Goal: Task Accomplishment & Management: Manage account settings

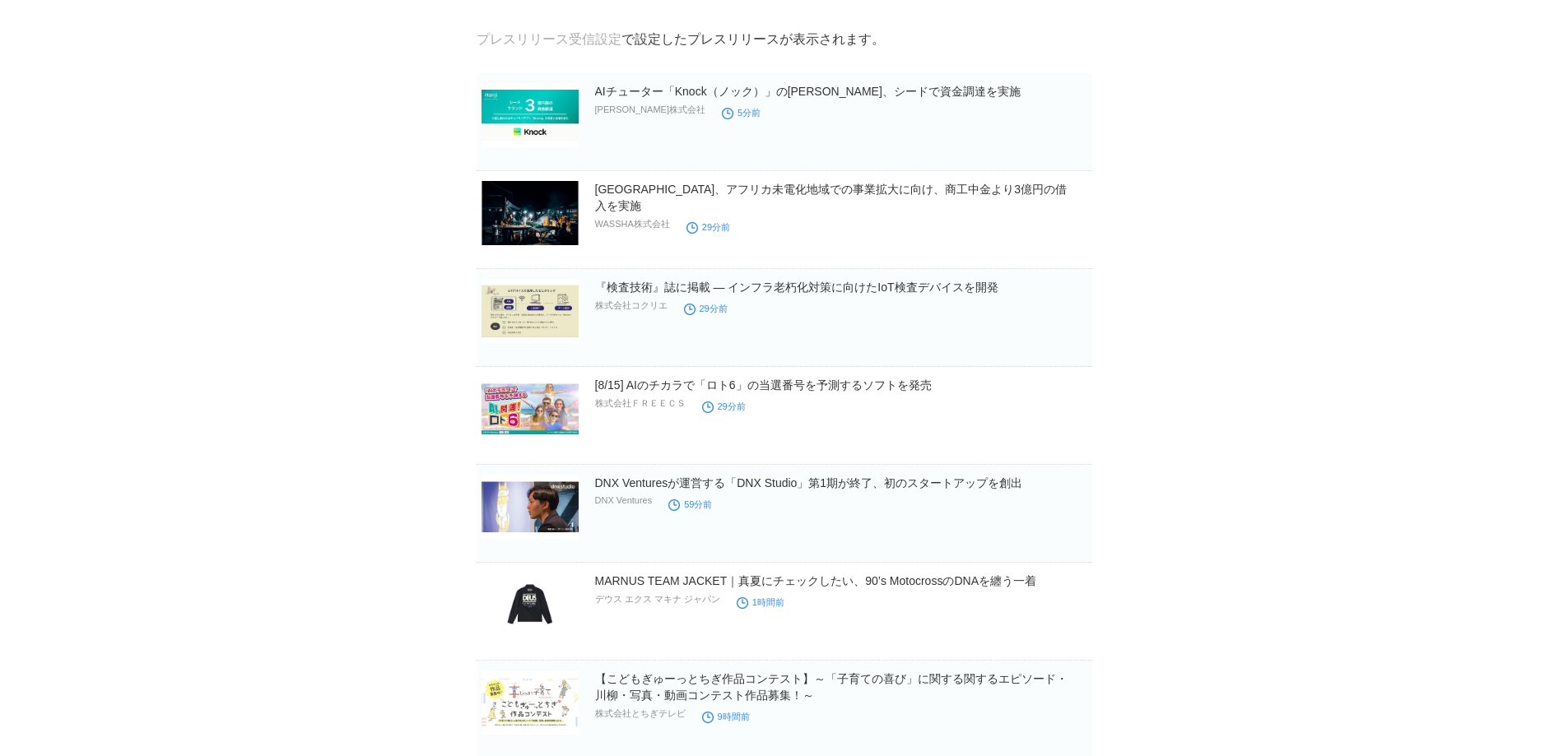
scroll to position [137, 0]
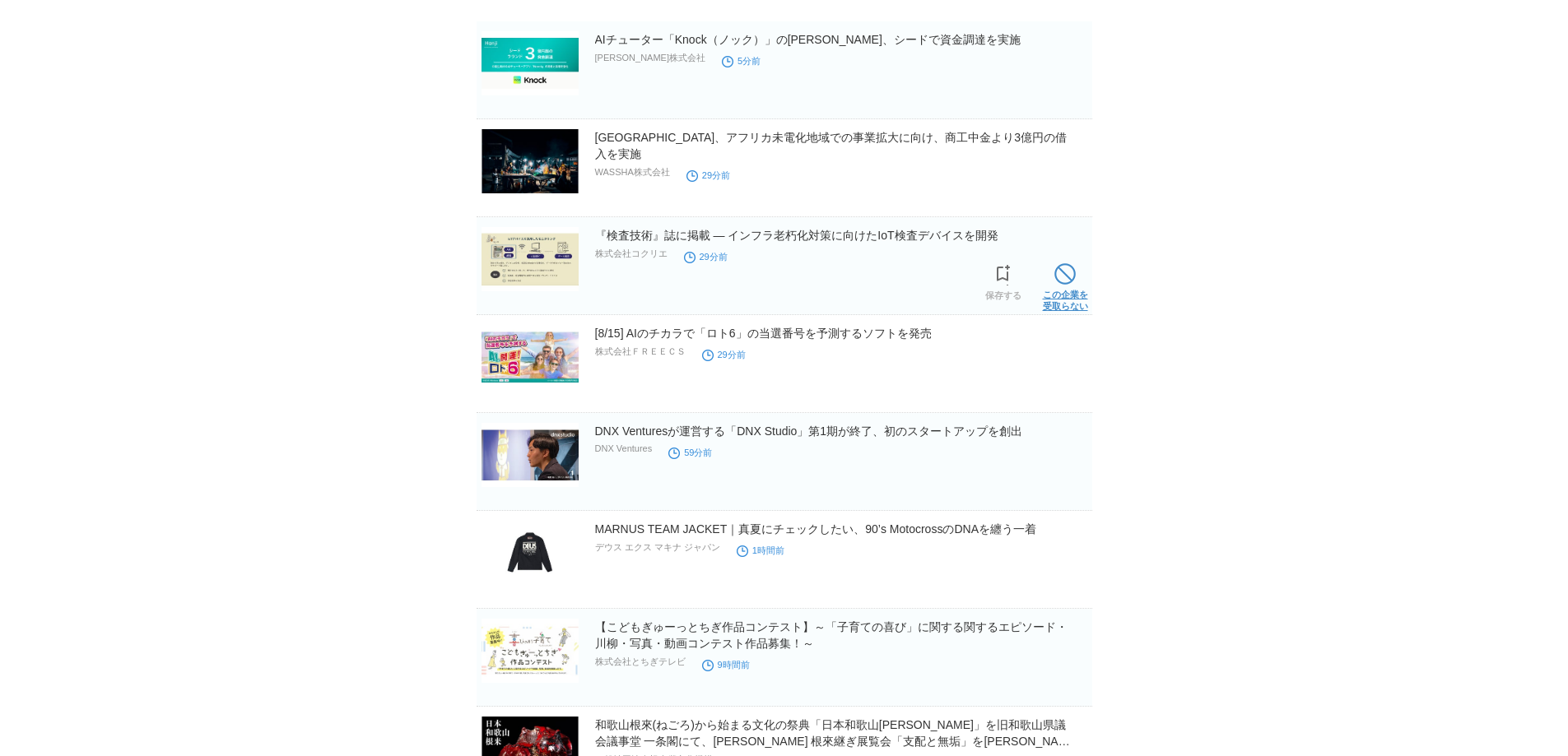
click at [1073, 283] on span at bounding box center [1065, 274] width 21 height 21
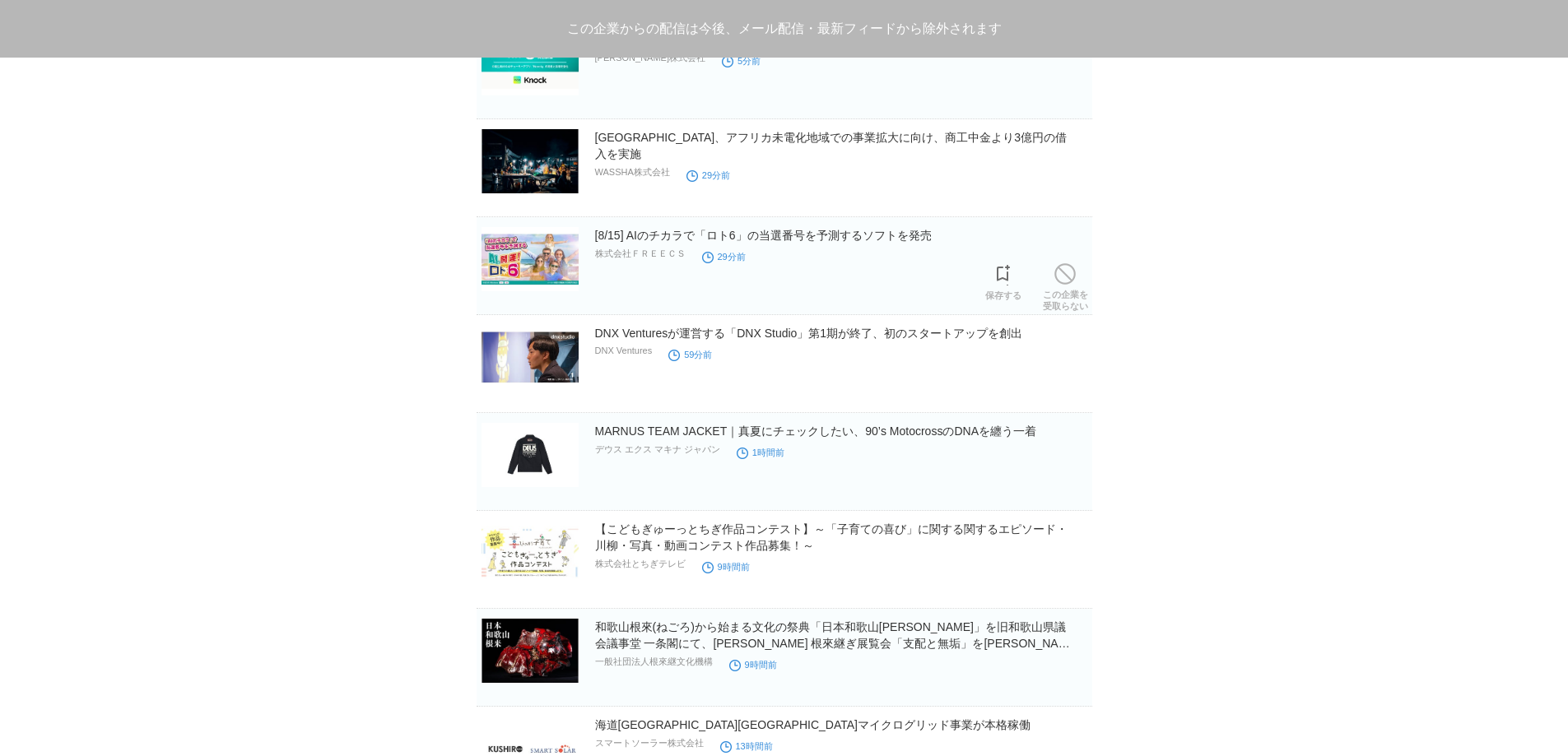
click at [1073, 283] on span at bounding box center [1065, 274] width 21 height 21
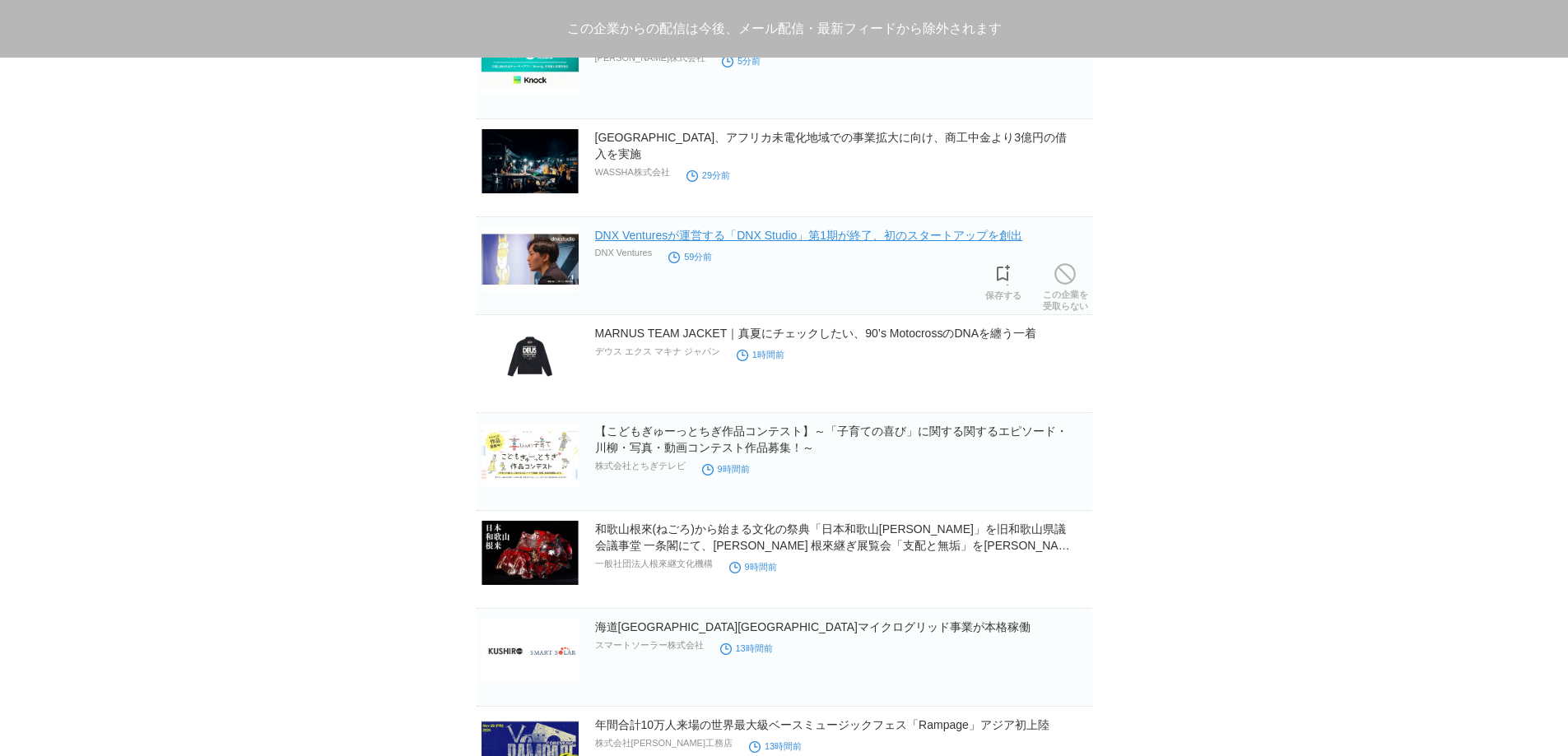
click at [1023, 232] on link "DNX Venturesが運営する「DNX Studio」第1期が終了、初のスタートアップを創出" at bounding box center [809, 235] width 428 height 14
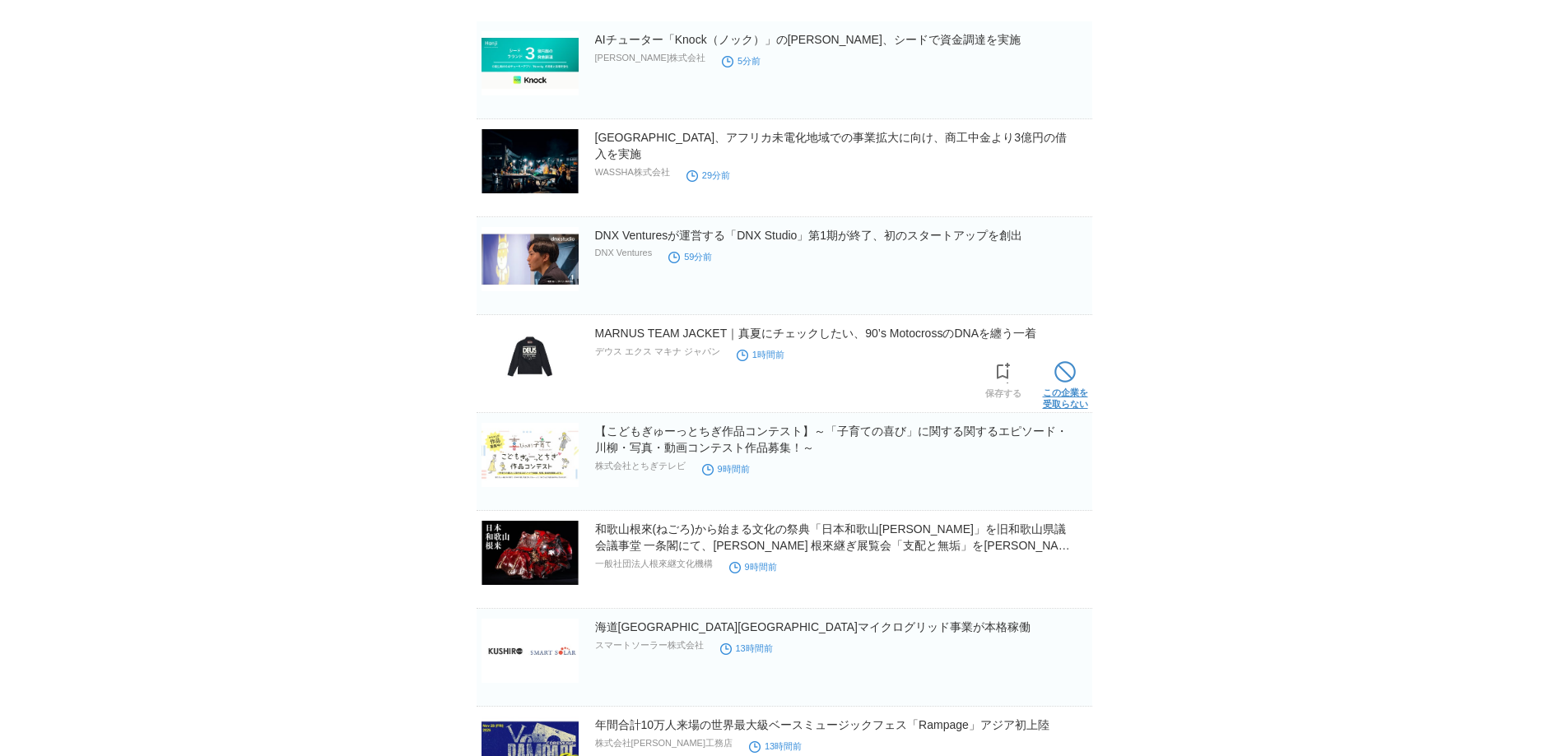
click at [1079, 385] on link "この企業を 受取らない" at bounding box center [1065, 383] width 46 height 52
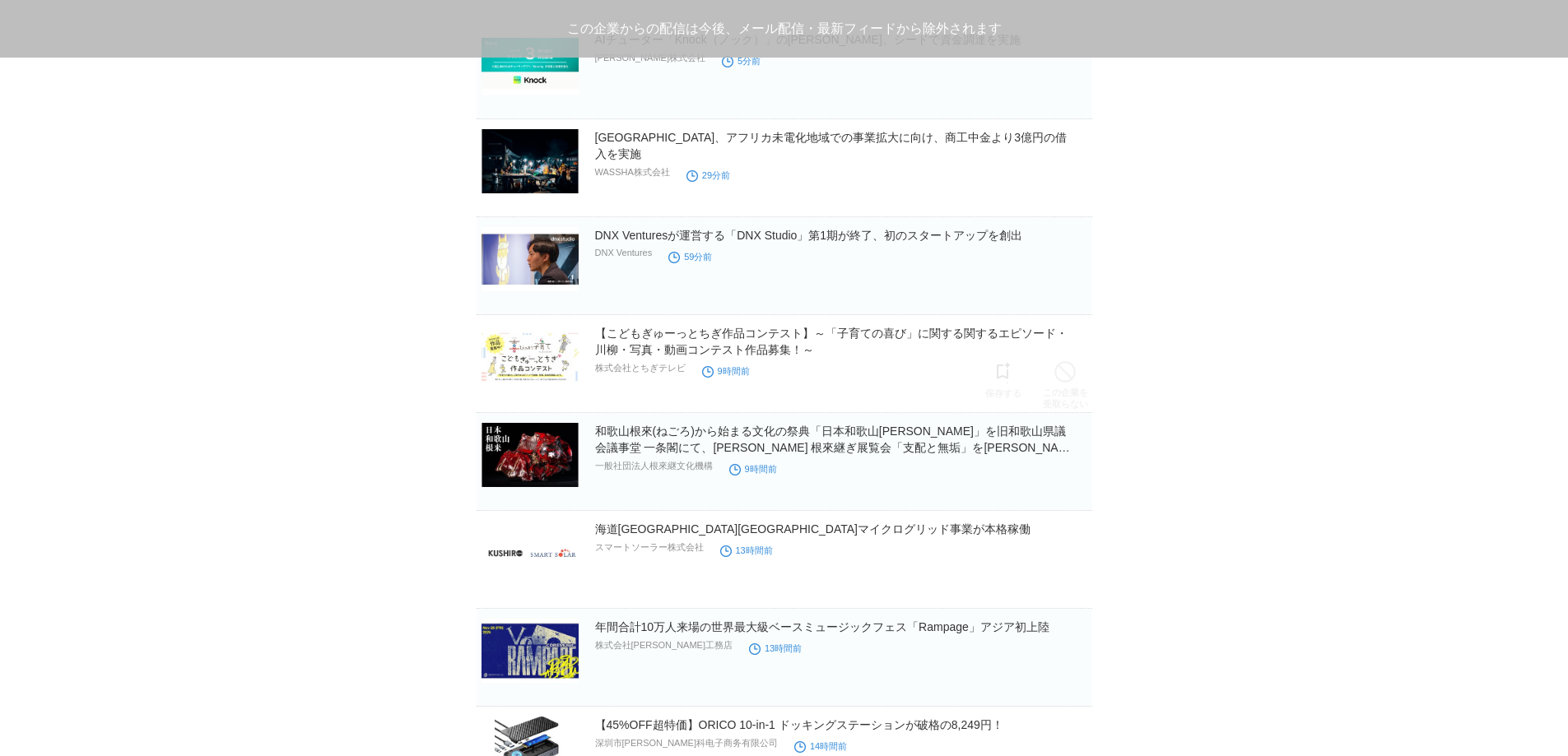
click at [1079, 385] on link "この企業を 受取らない" at bounding box center [1065, 383] width 46 height 52
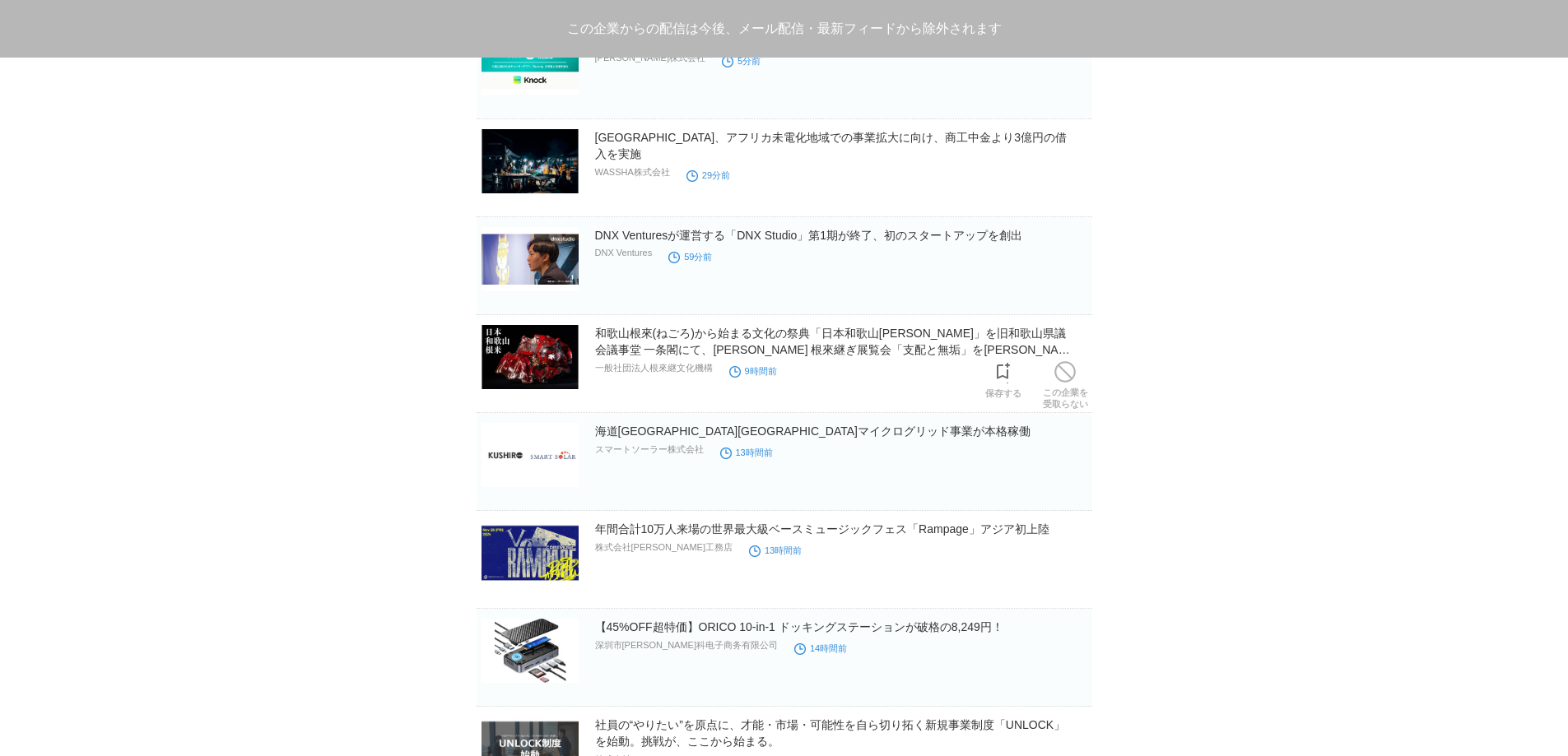
click at [1079, 385] on link "この企業を 受取らない" at bounding box center [1065, 383] width 46 height 52
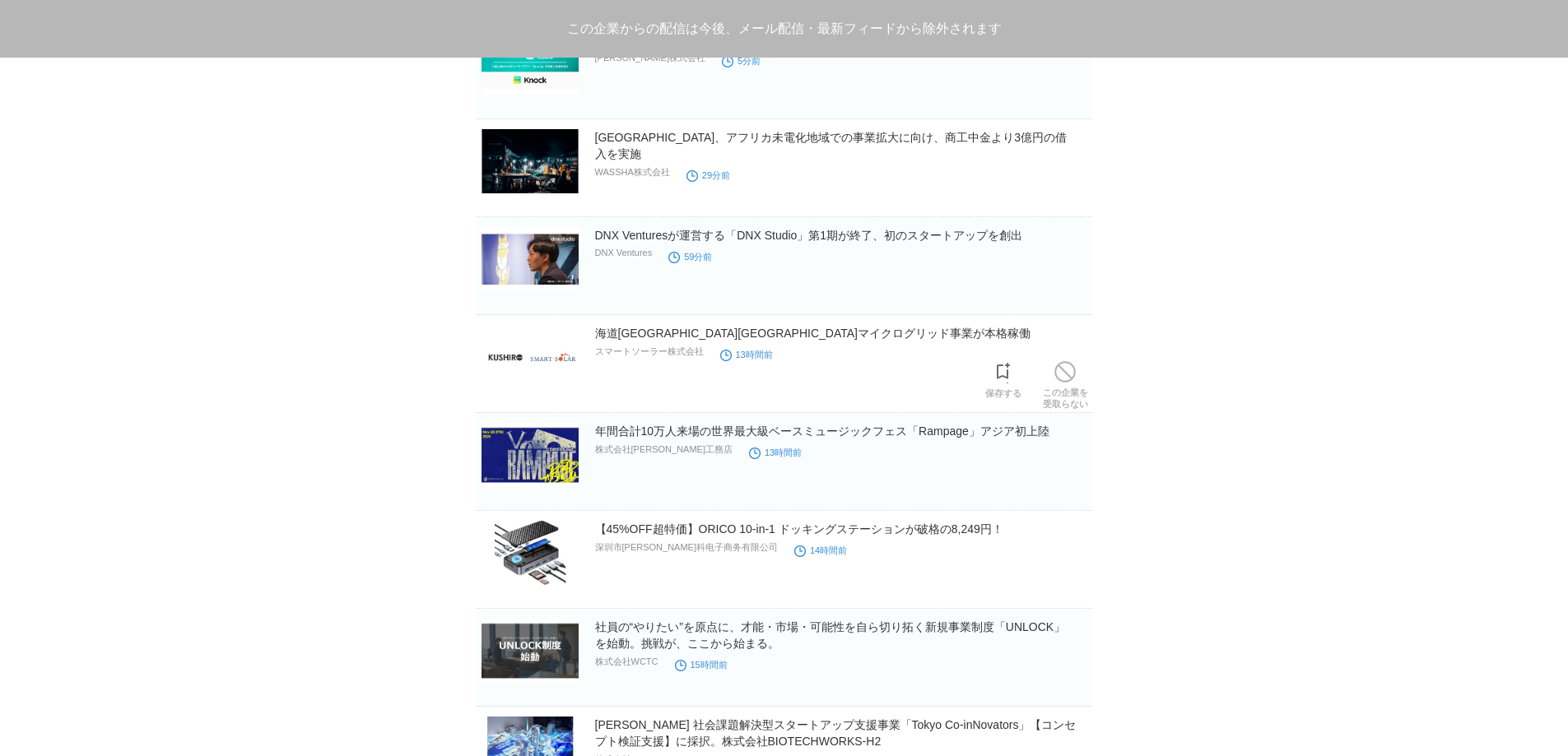
click at [1079, 385] on link "この企業を 受取らない" at bounding box center [1065, 383] width 46 height 52
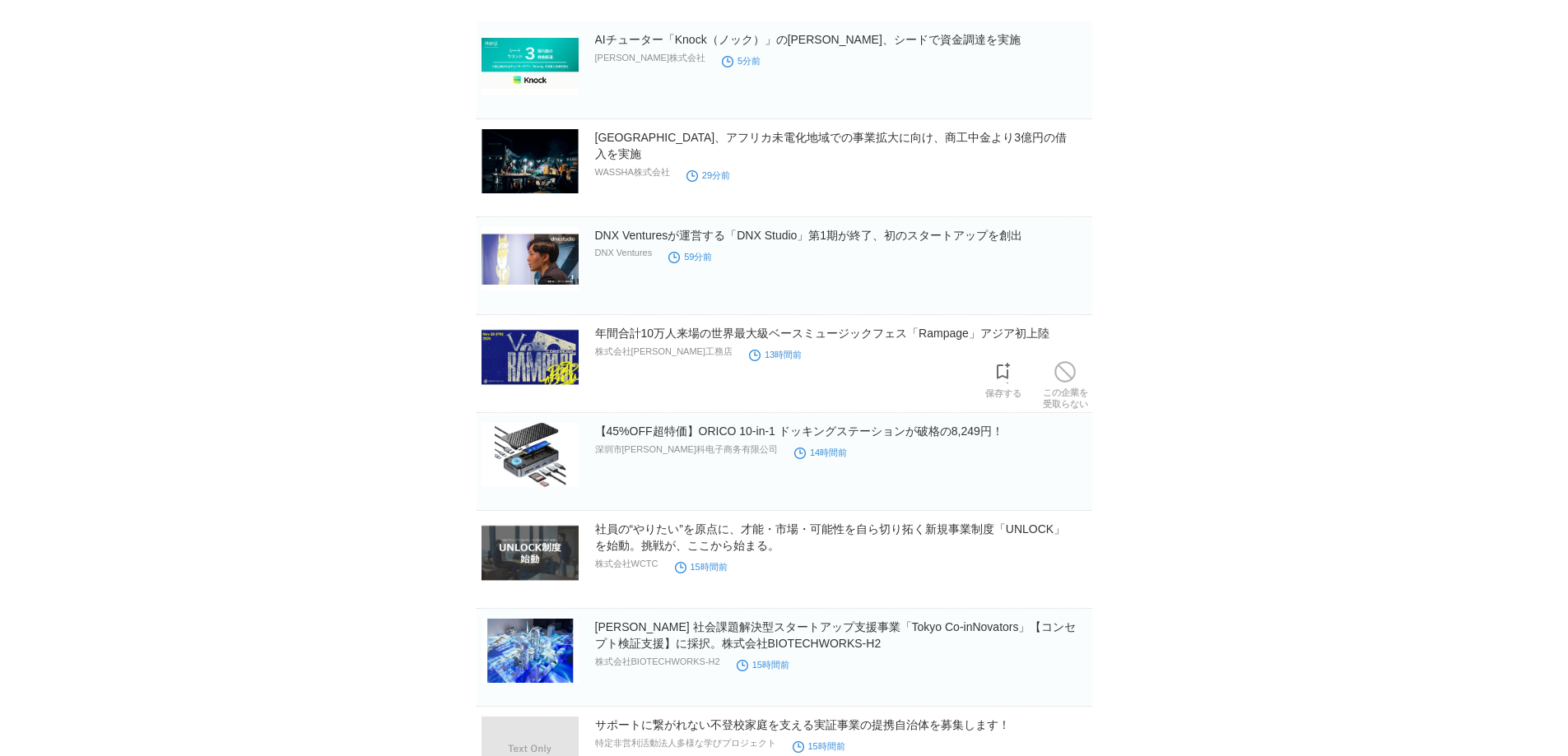
click at [1079, 385] on link "この企業を 受取らない" at bounding box center [1065, 383] width 46 height 52
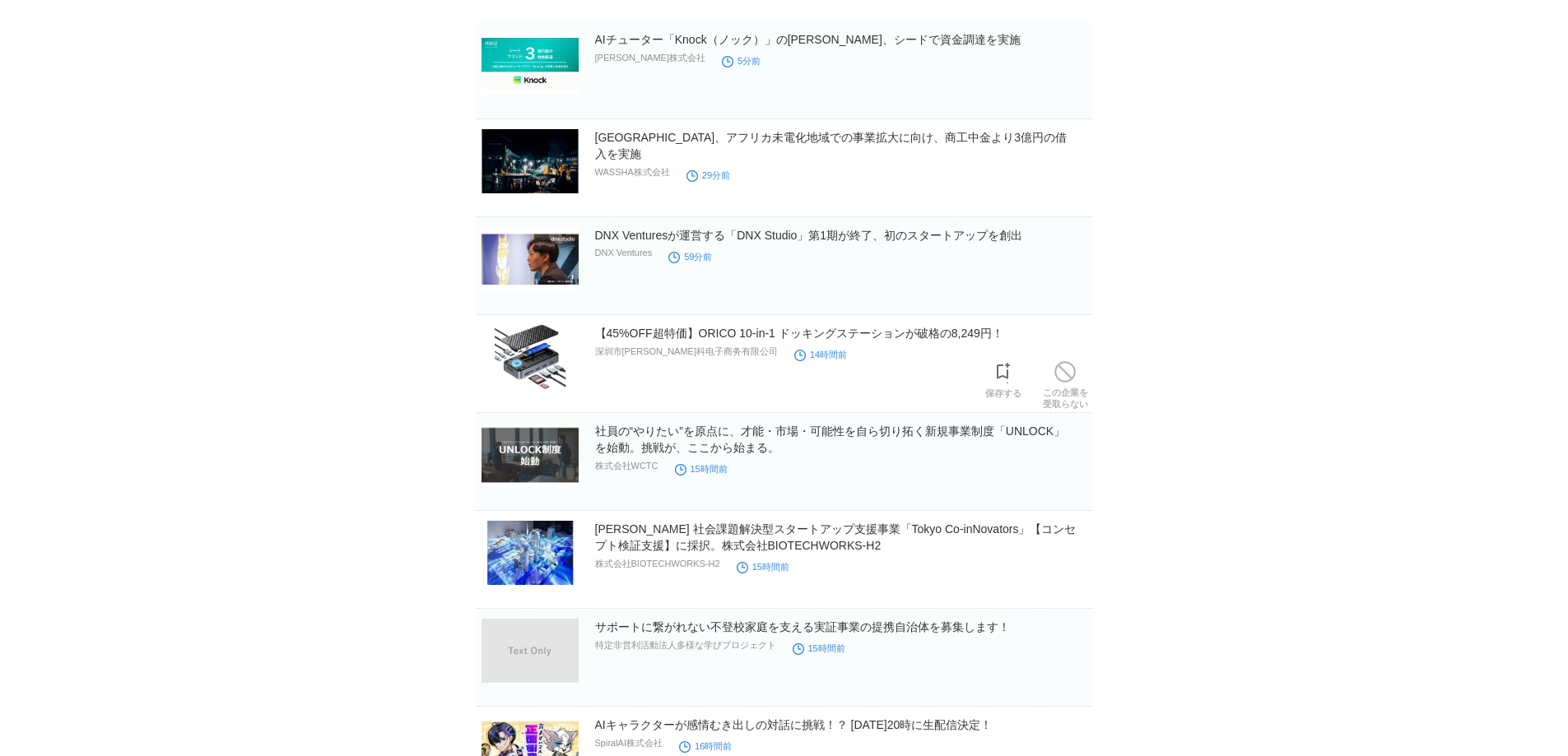
click at [1079, 385] on link "この企業を 受取らない" at bounding box center [1065, 383] width 46 height 52
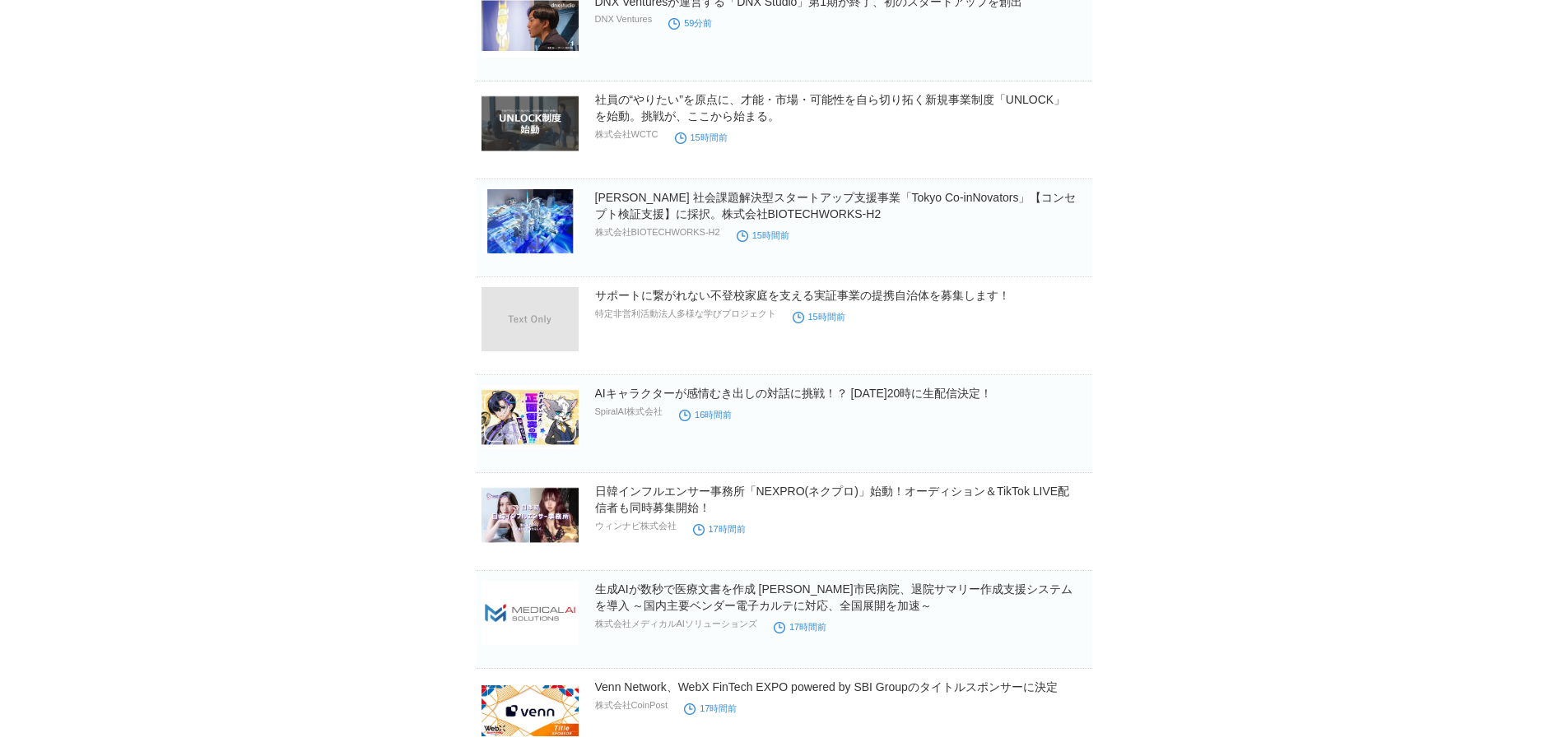
scroll to position [411, 0]
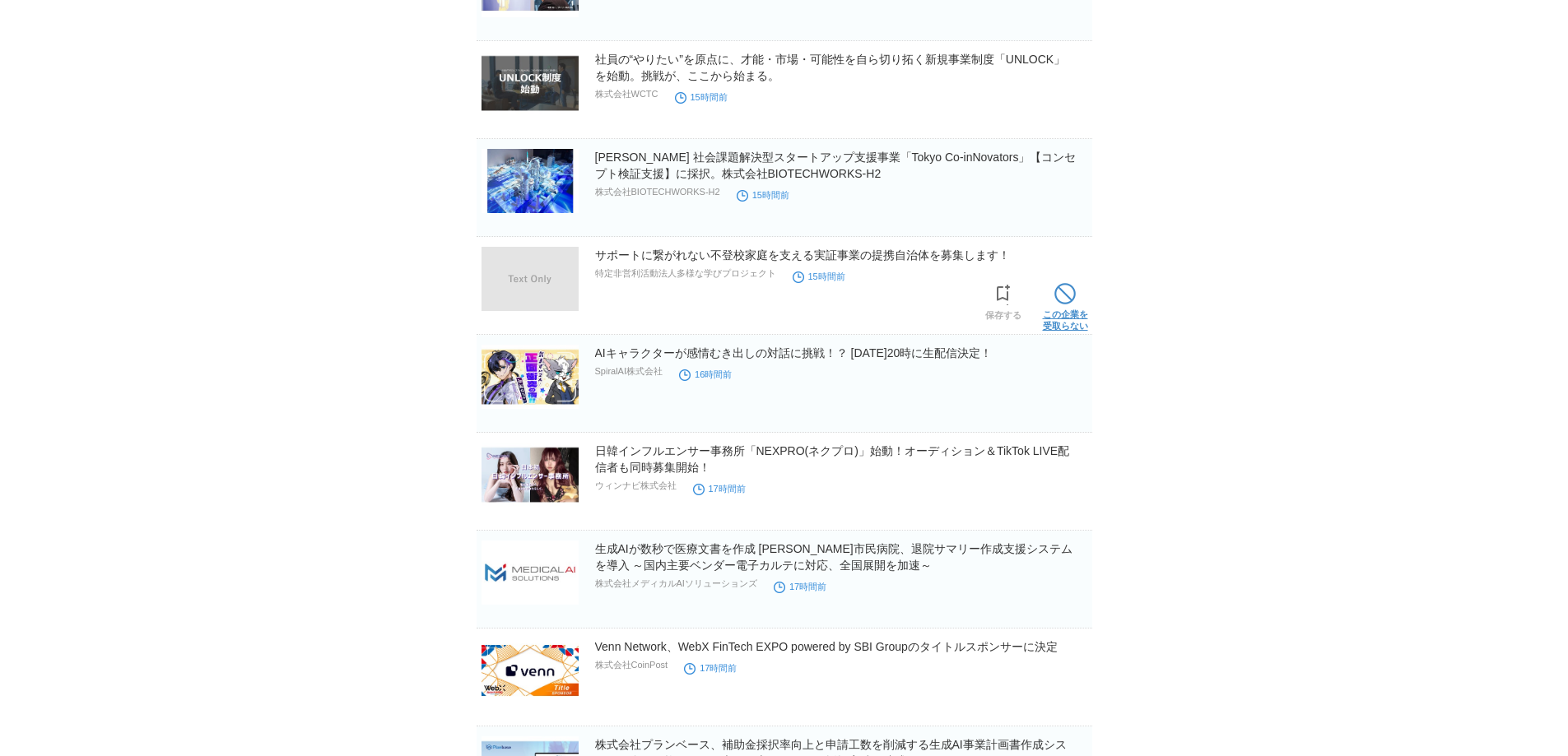
click at [1064, 302] on span at bounding box center [1065, 293] width 21 height 21
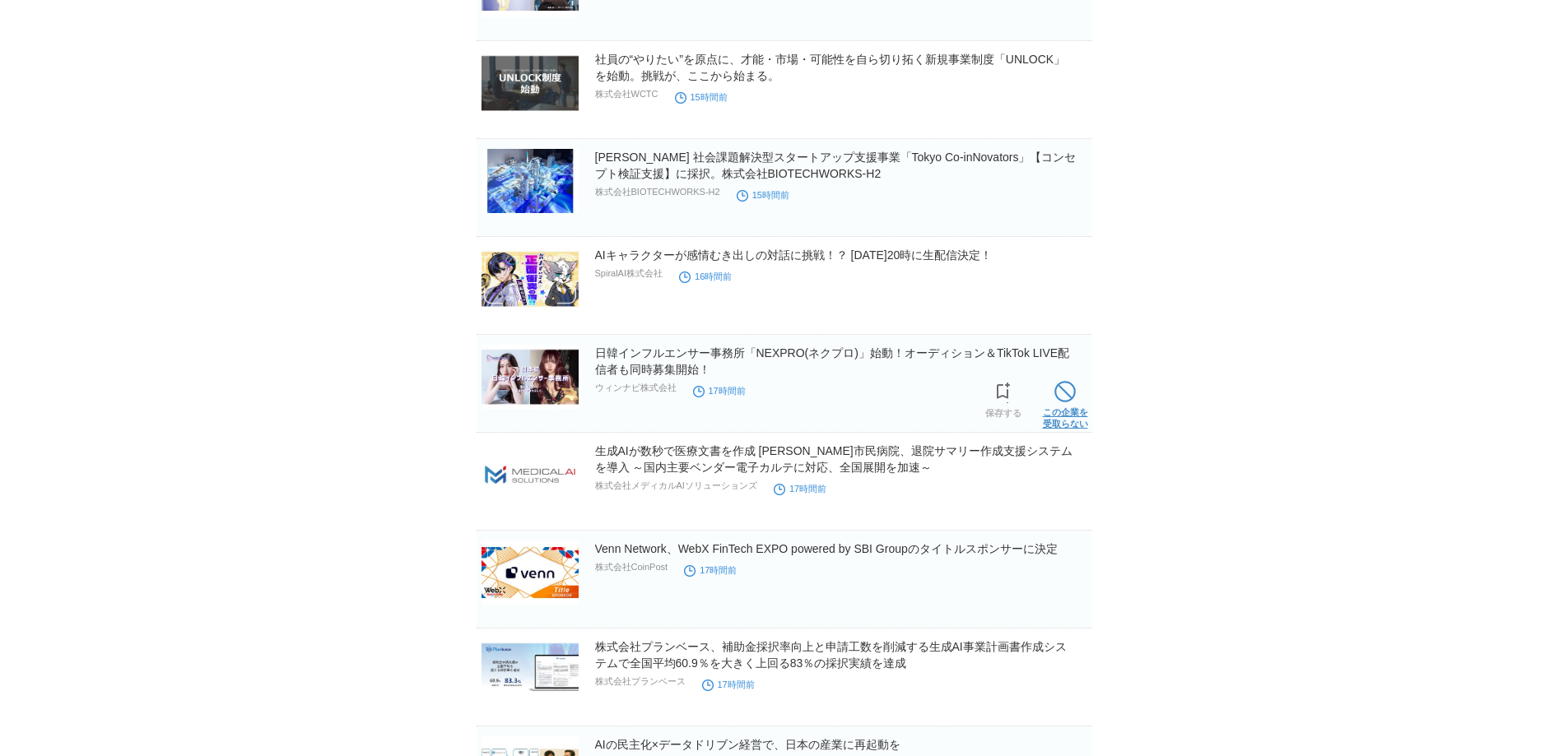
click at [1050, 407] on link "この企業を 受取らない" at bounding box center [1065, 403] width 46 height 52
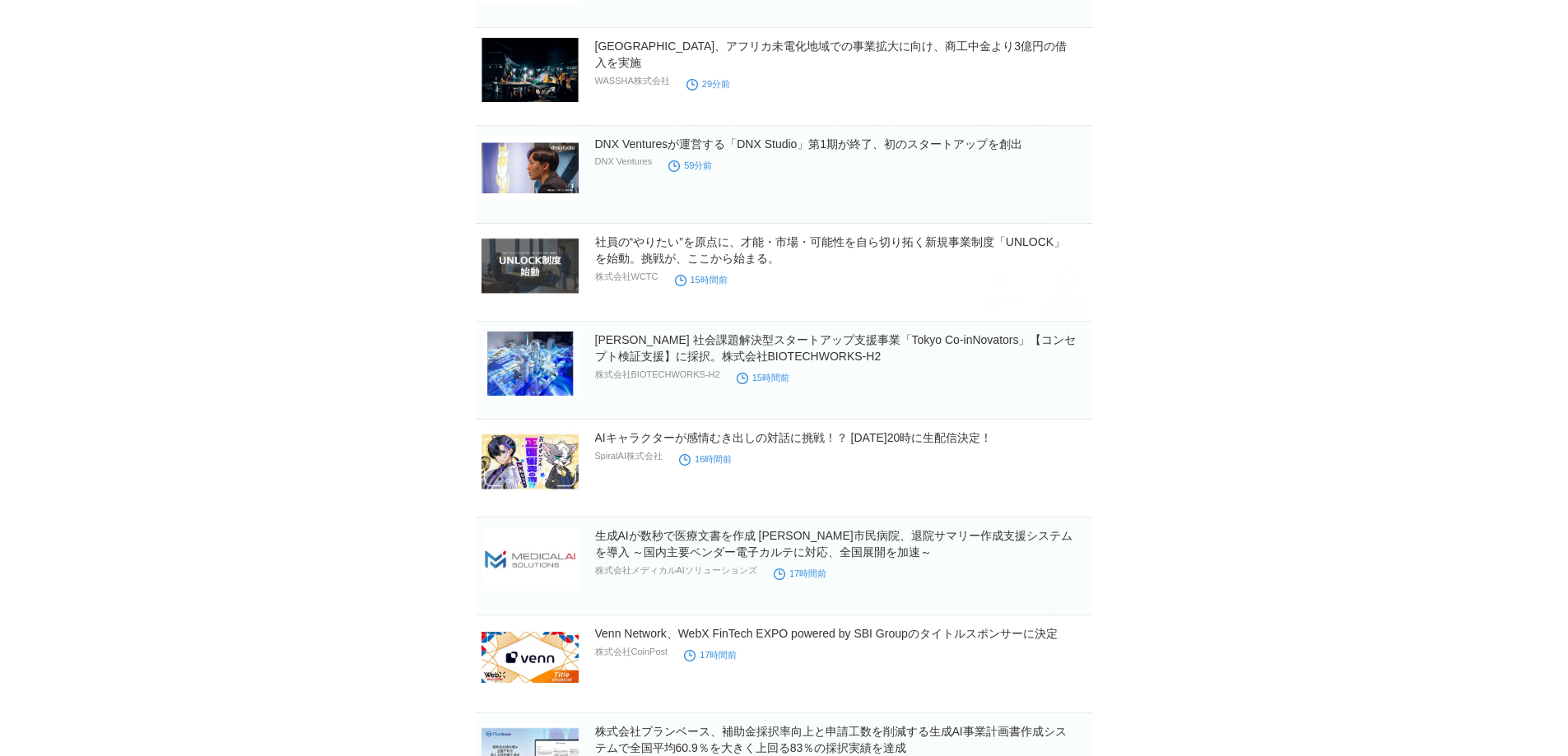
scroll to position [0, 0]
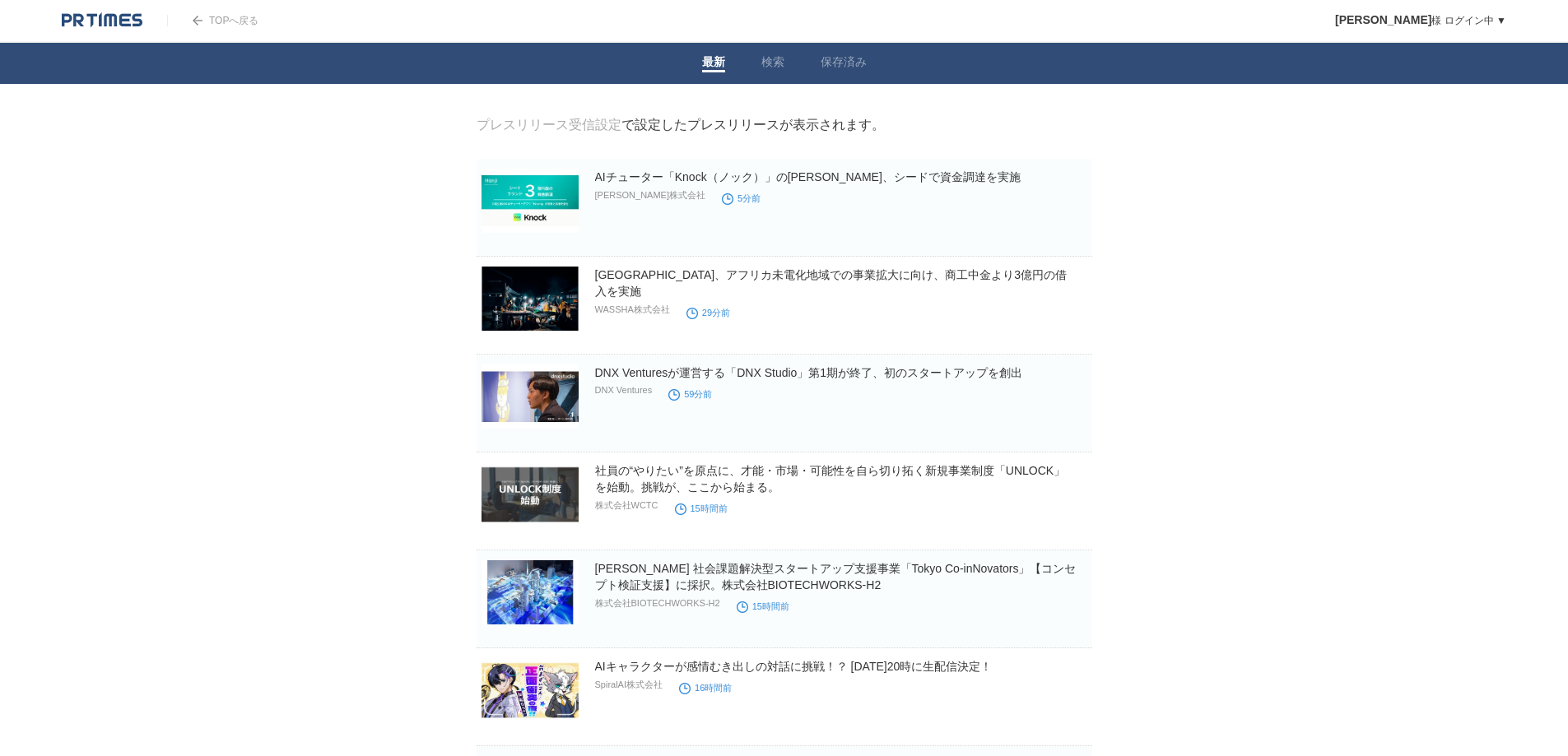
drag, startPoint x: 64, startPoint y: 316, endPoint x: 145, endPoint y: 330, distance: 82.2
